Goal: Information Seeking & Learning: Learn about a topic

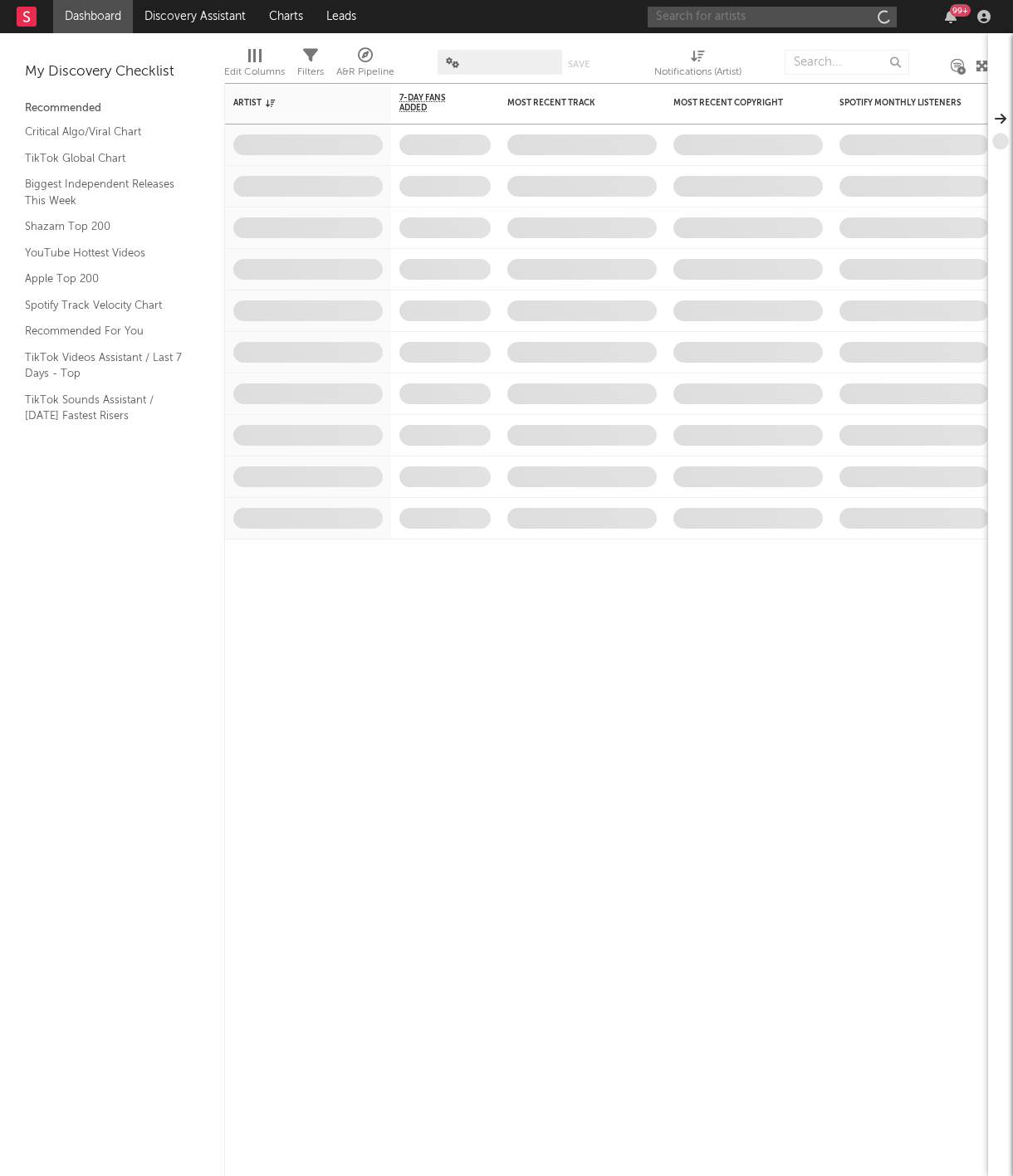
click at [777, 11] on input "text" at bounding box center [771, 17] width 249 height 20
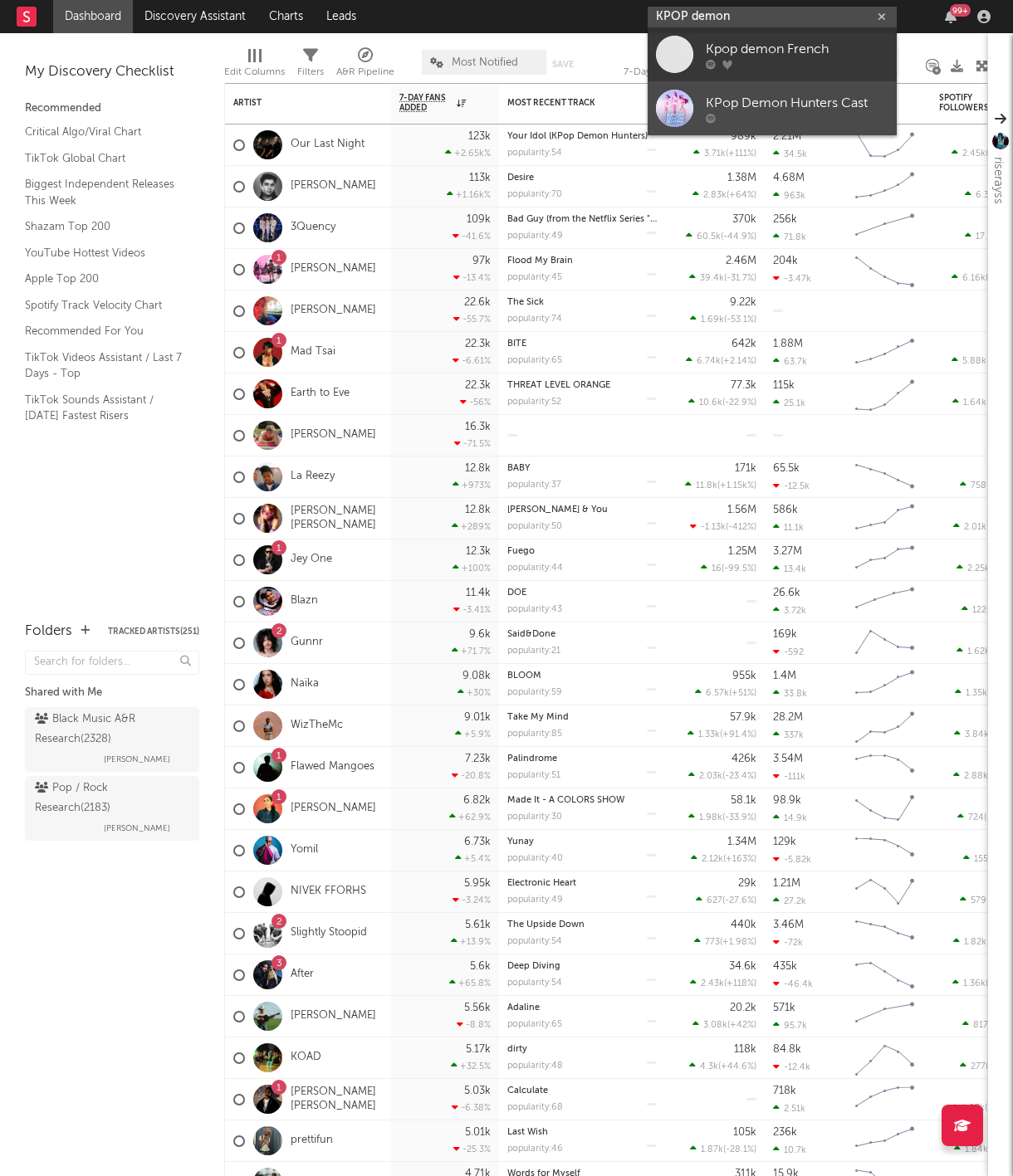
type input "KPOP demon"
click at [777, 130] on link "KPop Demon Hunters Cast" at bounding box center [771, 108] width 249 height 54
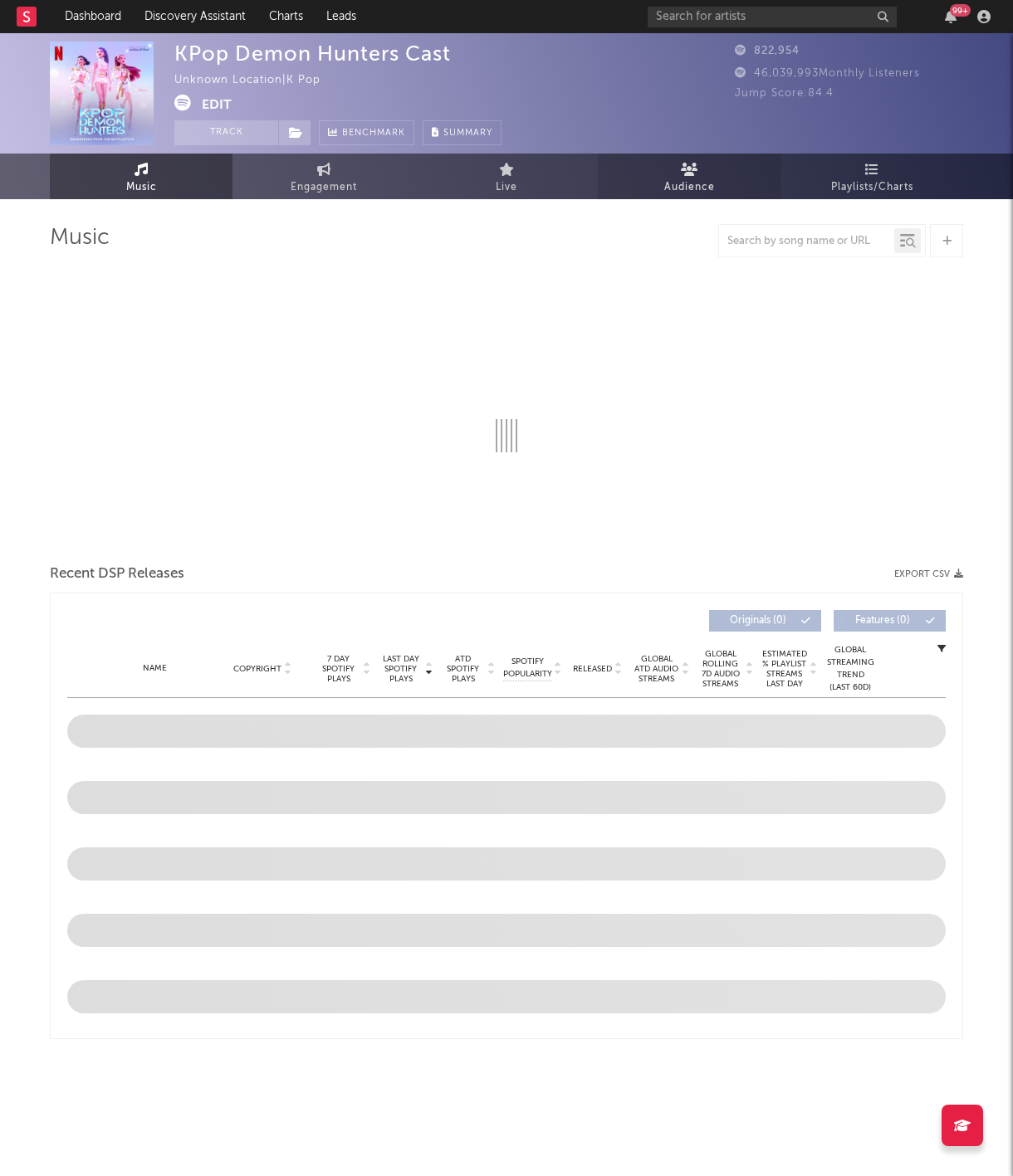
select select "1w"
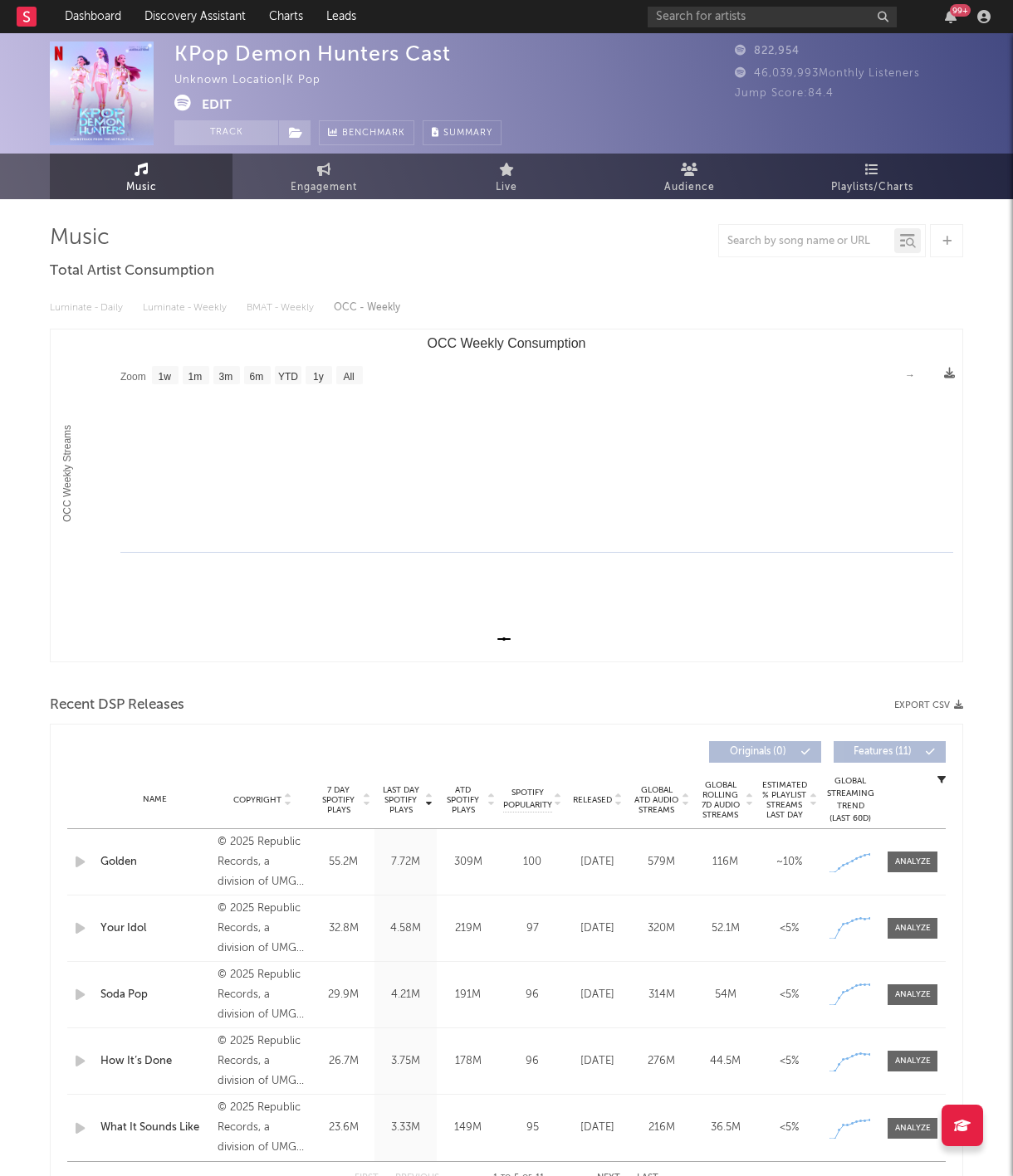
click at [208, 460] on rect "OCC Weekly Consumption" at bounding box center [506, 495] width 911 height 332
click at [717, 20] on input "text" at bounding box center [771, 17] width 249 height 20
click at [721, 11] on input "KATSEYE" at bounding box center [771, 17] width 249 height 20
click at [750, 16] on input "KATSEYE" at bounding box center [771, 17] width 249 height 20
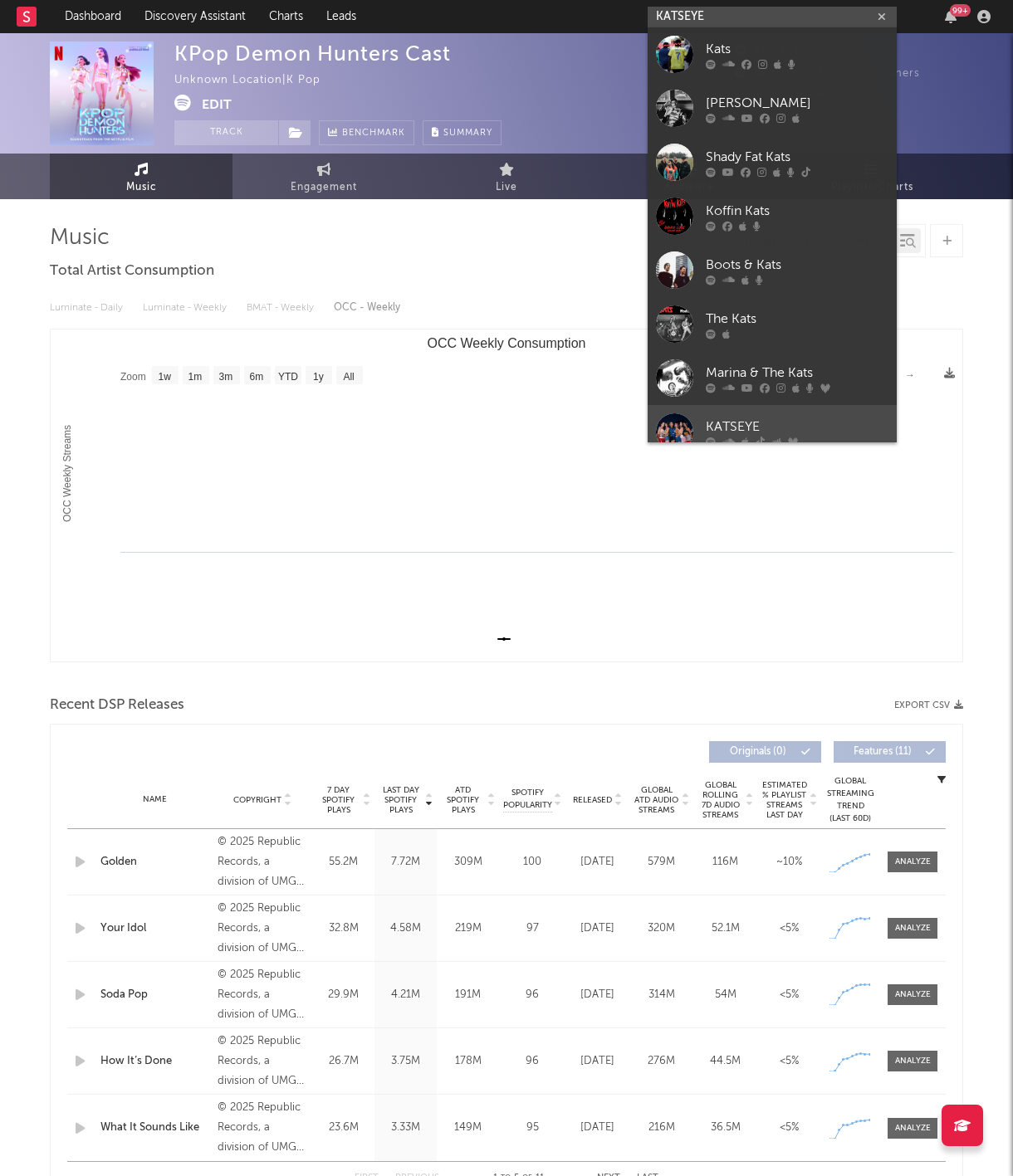
type input "KATSEYE"
click at [756, 412] on link "KATSEYE" at bounding box center [771, 432] width 249 height 54
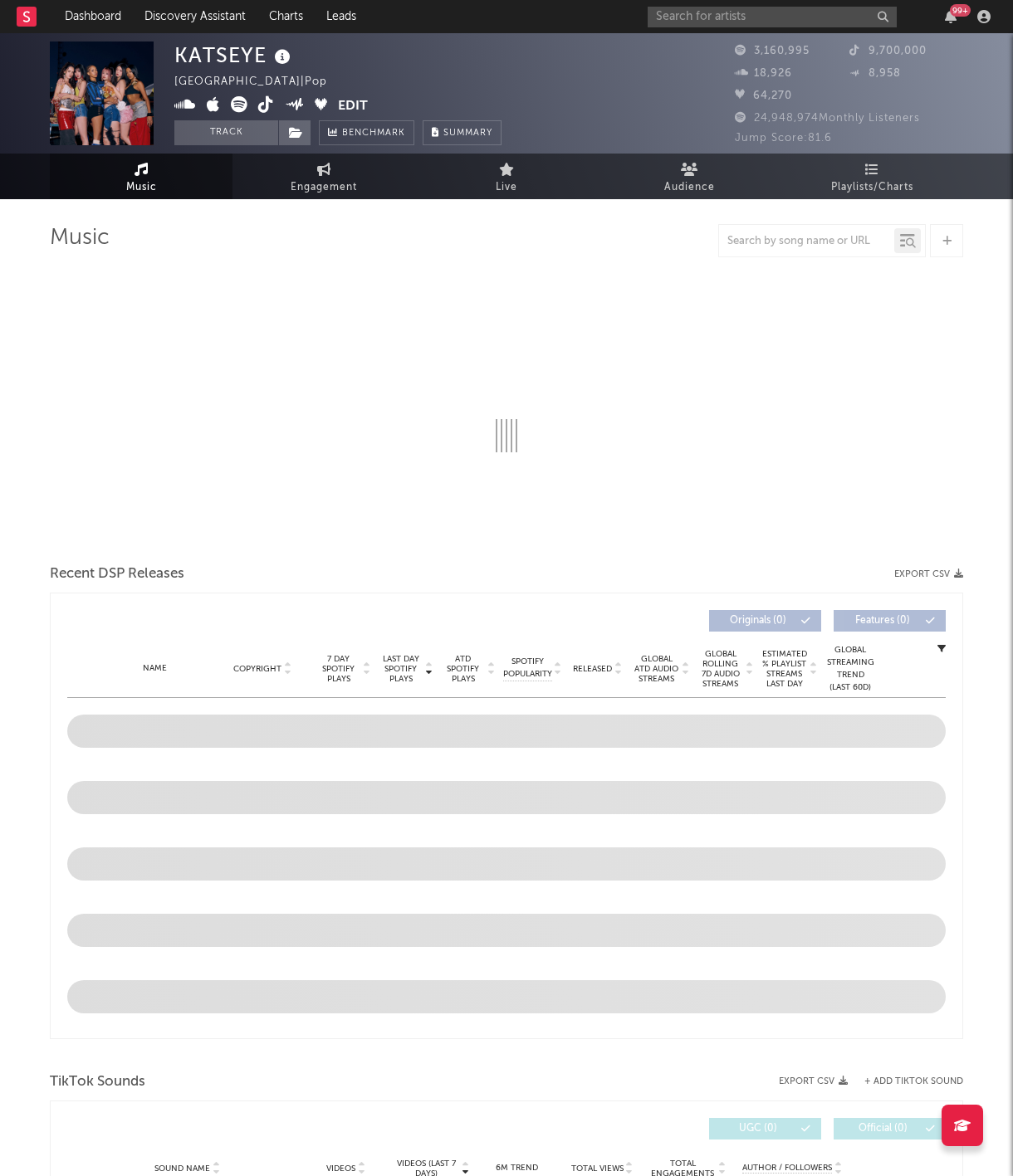
select select "6m"
